Goal: Check status

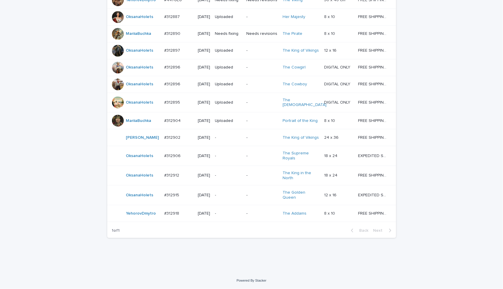
scroll to position [296, 0]
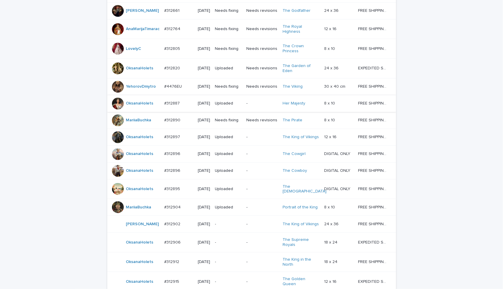
scroll to position [236, 0]
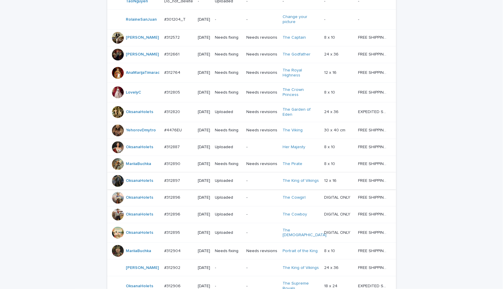
scroll to position [137, 0]
click at [262, 122] on td "Needs revisions" at bounding box center [262, 113] width 36 height 20
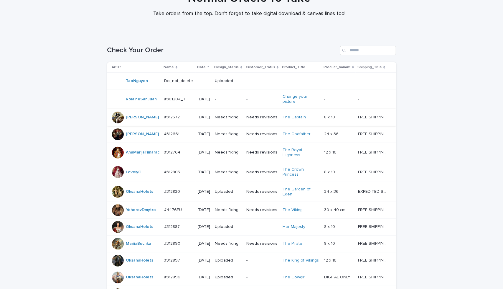
scroll to position [88, 0]
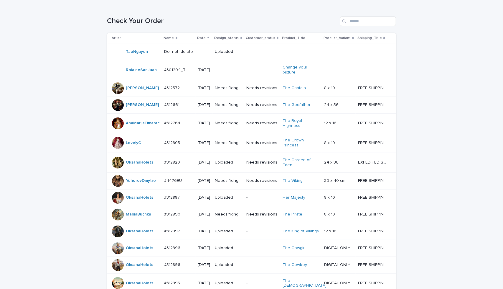
click at [273, 113] on td "Needs revisions" at bounding box center [262, 104] width 36 height 17
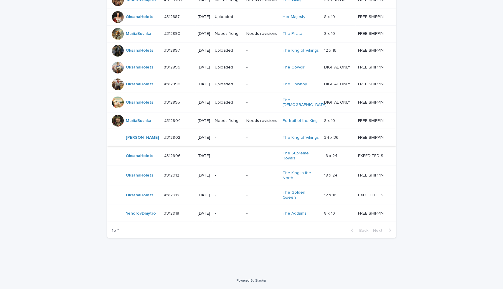
scroll to position [296, 0]
click at [263, 135] on p "-" at bounding box center [262, 137] width 32 height 5
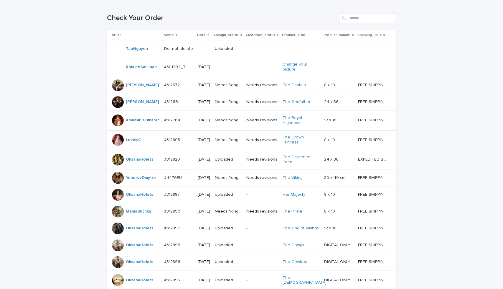
scroll to position [88, 0]
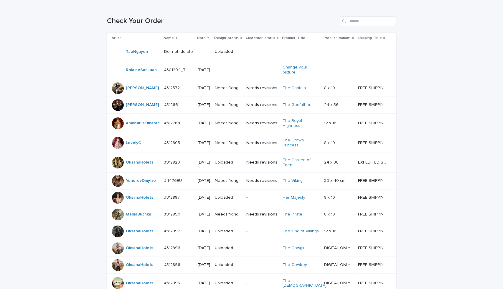
click at [242, 148] on div "Needs fixing" at bounding box center [228, 143] width 27 height 10
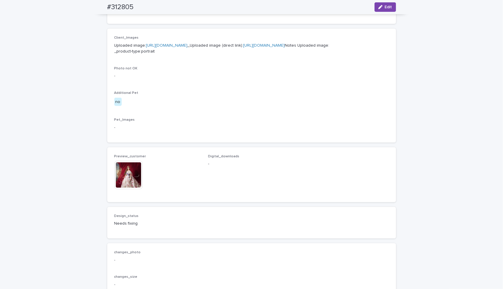
scroll to position [236, 0]
click at [119, 187] on img at bounding box center [128, 172] width 28 height 28
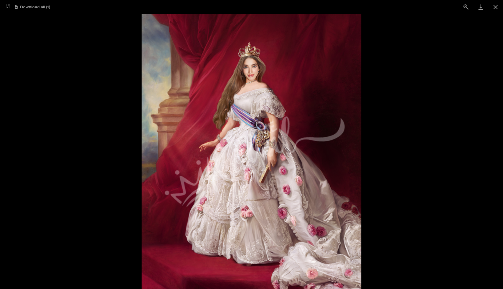
click at [398, 98] on picture at bounding box center [251, 151] width 503 height 275
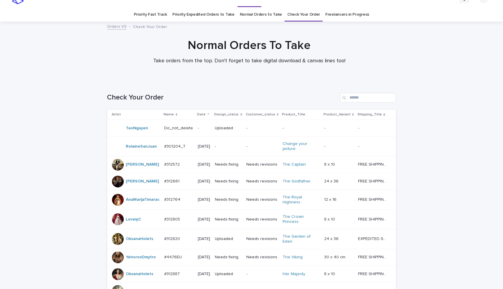
scroll to position [19, 0]
